Goal: Task Accomplishment & Management: Use online tool/utility

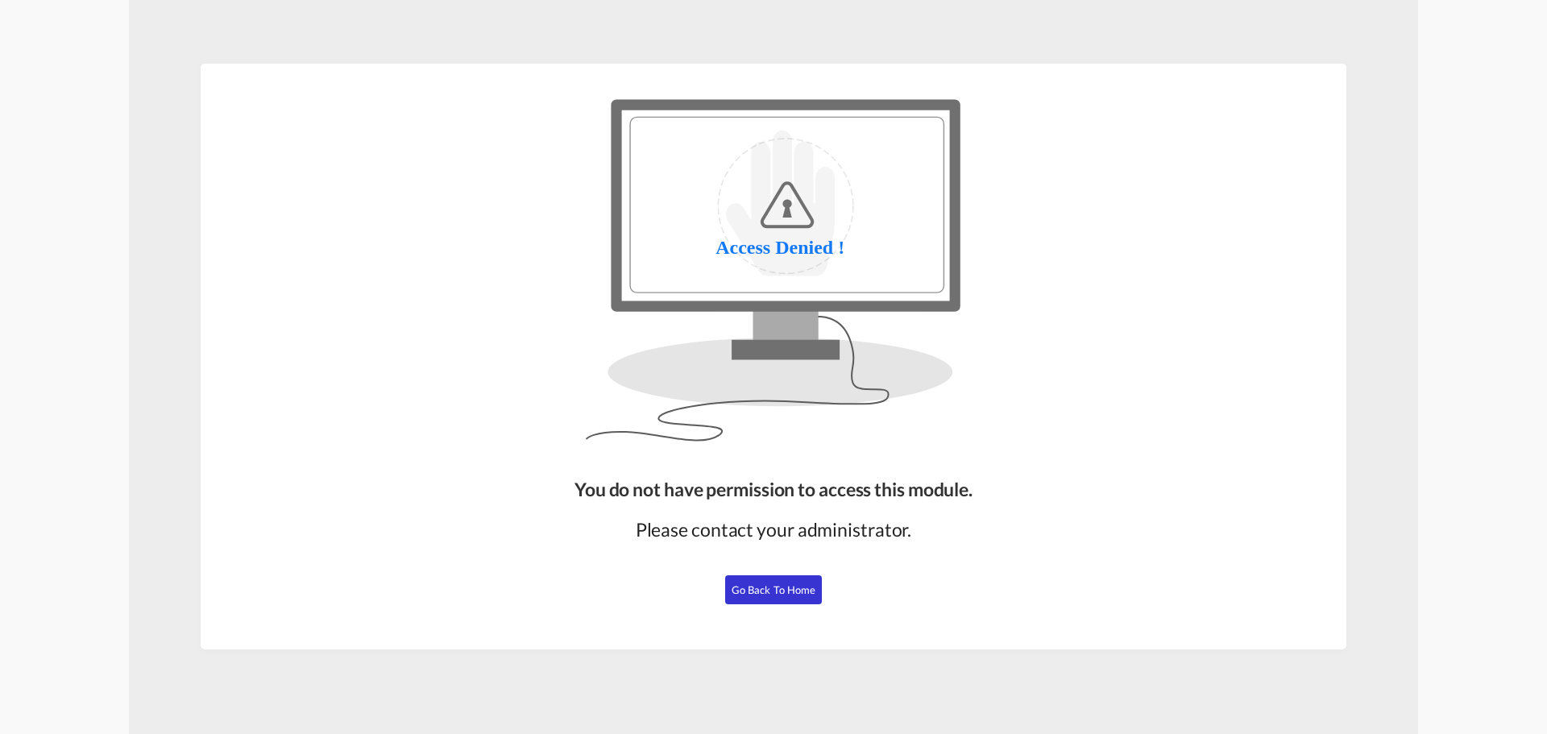
click at [781, 581] on button "Go Back to Home" at bounding box center [773, 589] width 97 height 29
